Goal: Understand process/instructions

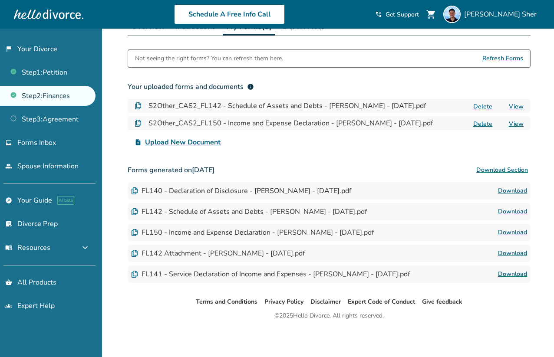
click at [59, 99] on link "Step 2 : Finances" at bounding box center [48, 96] width 96 height 20
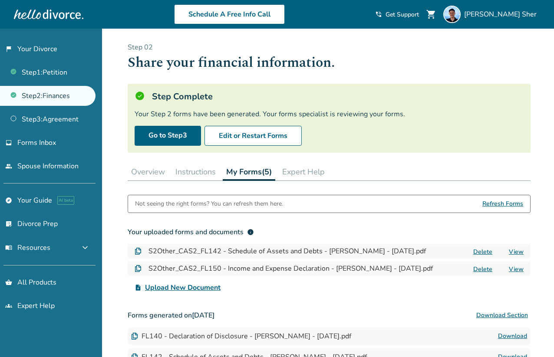
scroll to position [21, 0]
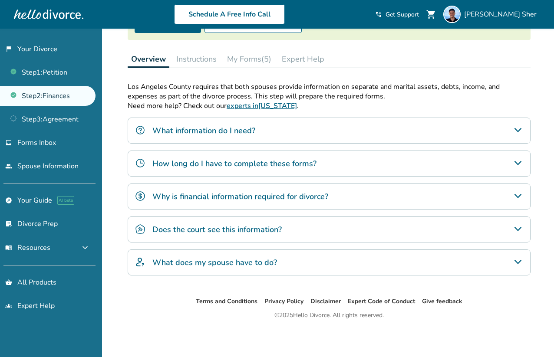
scroll to position [112, 0]
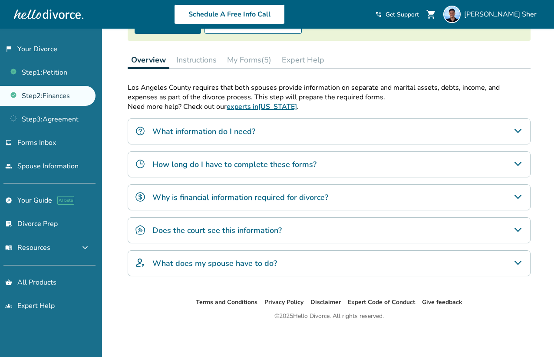
click at [244, 63] on button "My Forms (5)" at bounding box center [249, 59] width 51 height 17
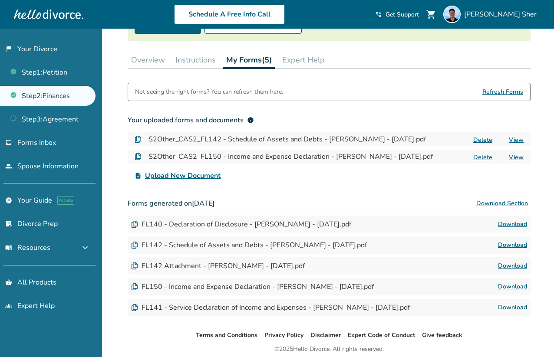
click at [207, 62] on button "Instructions" at bounding box center [195, 59] width 47 height 17
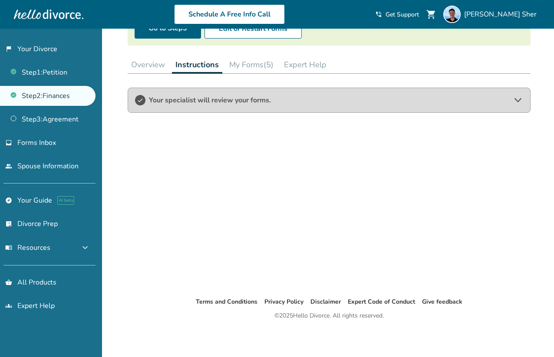
click at [247, 62] on button "My Forms (5)" at bounding box center [251, 64] width 51 height 17
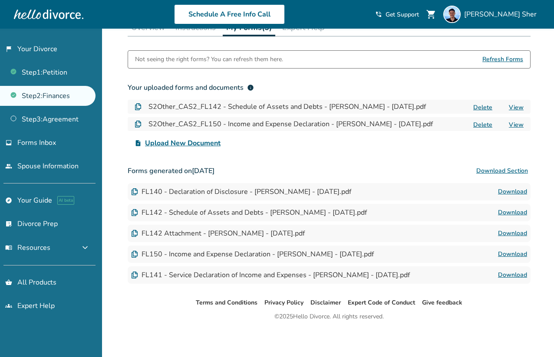
scroll to position [145, 0]
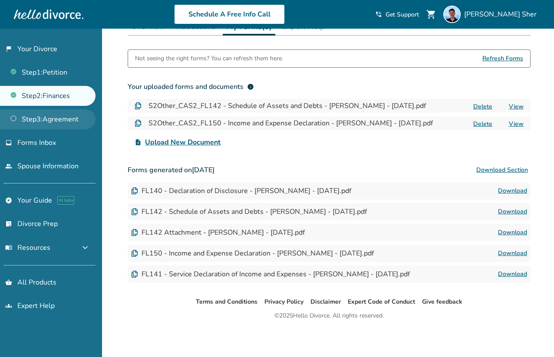
click at [71, 119] on link "Step 3 : Agreement" at bounding box center [48, 119] width 96 height 20
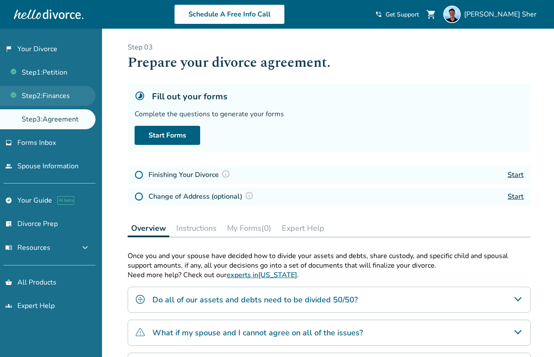
click at [66, 97] on link "Step 2 : Finances" at bounding box center [48, 96] width 96 height 20
